Goal: Task Accomplishment & Management: Manage account settings

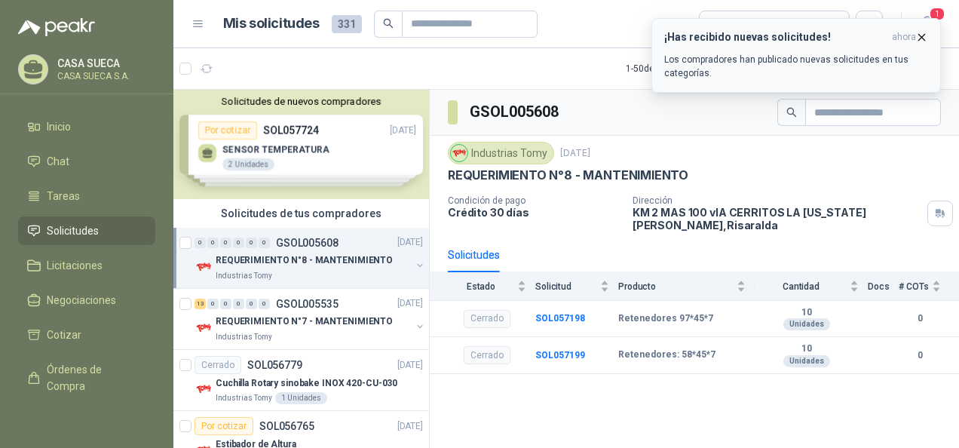
click at [929, 32] on button "¡Has recibido nuevas solicitudes! ahora Los compradores han publicado nuevas so…" at bounding box center [795, 55] width 289 height 75
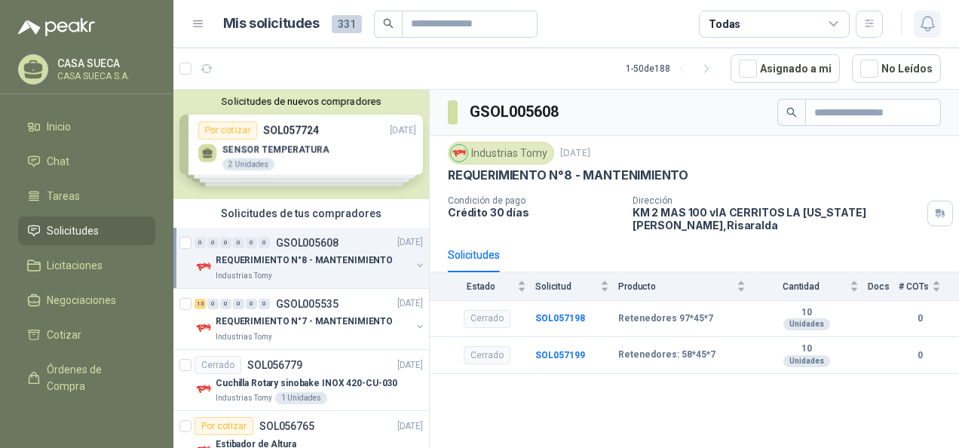
click at [936, 27] on button "button" at bounding box center [927, 24] width 27 height 27
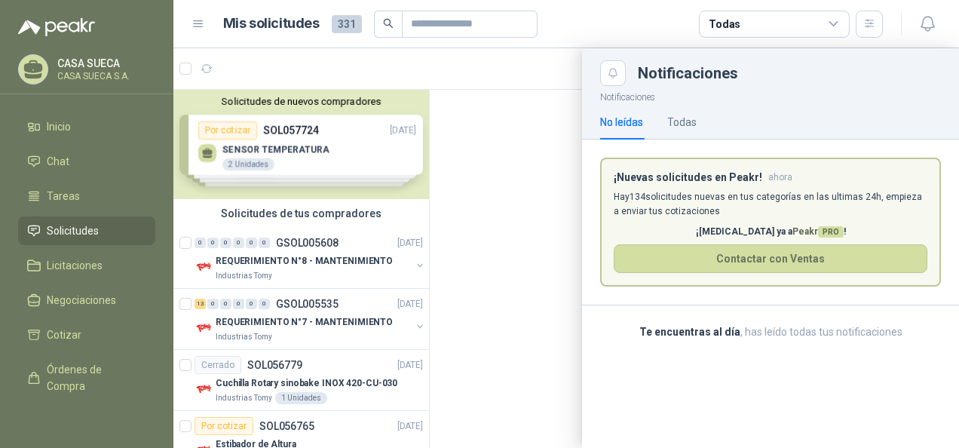
click at [793, 219] on article "¡Nuevas solicitudes en Peakr! ahora Hay 134 solicitudes nuevas en tus categoría…" at bounding box center [770, 223] width 341 height 130
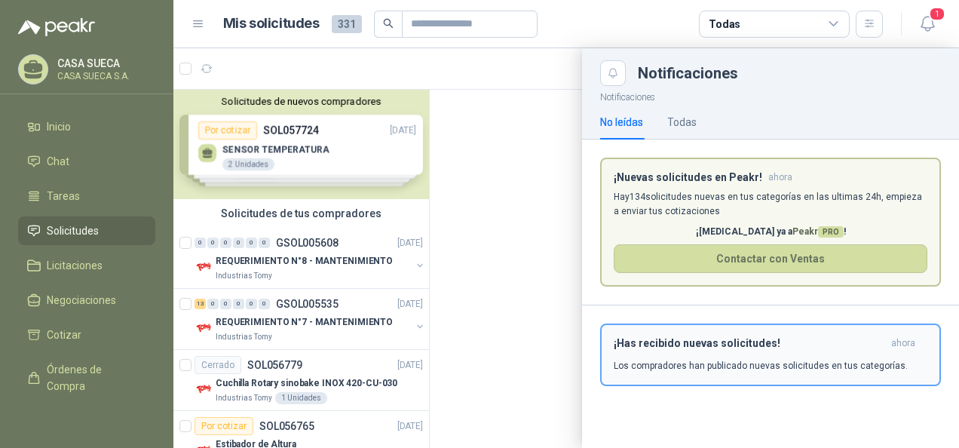
click at [723, 329] on button "¡Has recibido nuevas solicitudes! ahora Los compradores han publicado nuevas so…" at bounding box center [770, 354] width 341 height 63
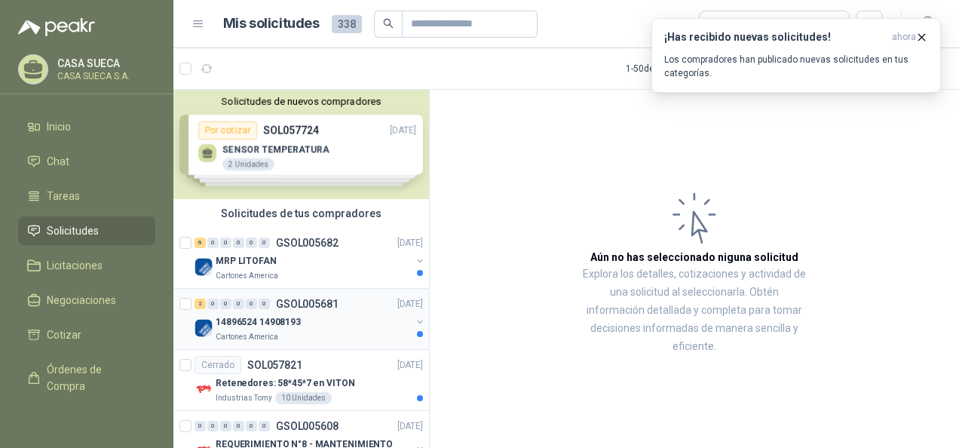
click at [357, 332] on div "Cartones America" at bounding box center [313, 337] width 195 height 12
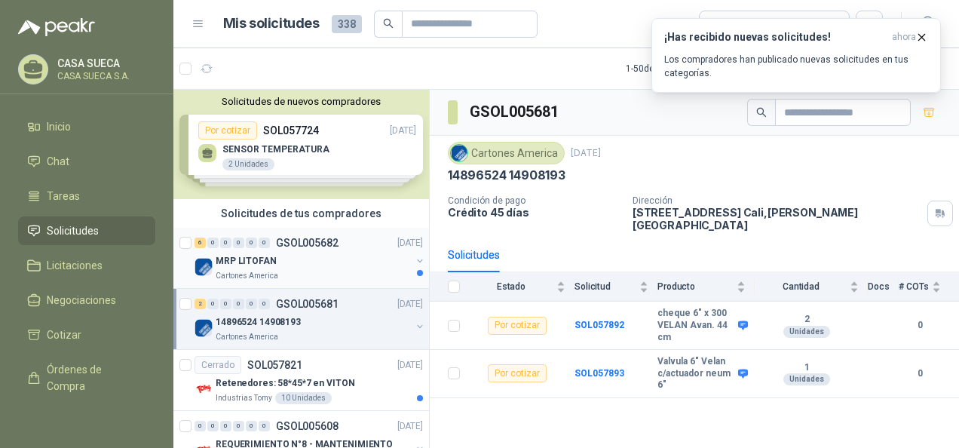
click at [358, 274] on div "Cartones America" at bounding box center [313, 276] width 195 height 12
